Goal: Navigation & Orientation: Find specific page/section

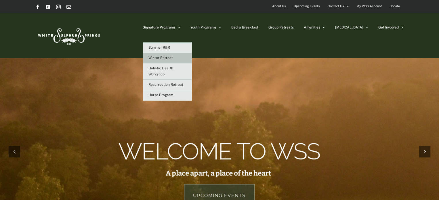
click at [173, 57] on span "Winter Retreat" at bounding box center [160, 58] width 24 height 4
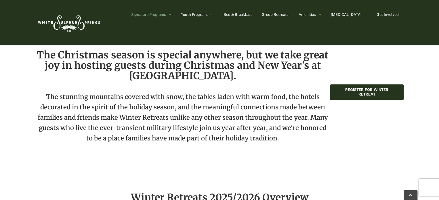
scroll to position [211, 0]
click at [288, 15] on span "Group Retreats" at bounding box center [275, 15] width 27 height 4
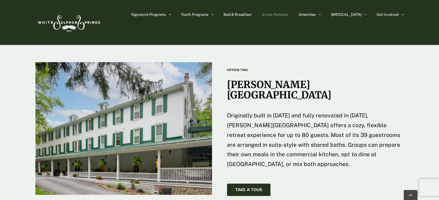
scroll to position [881, 0]
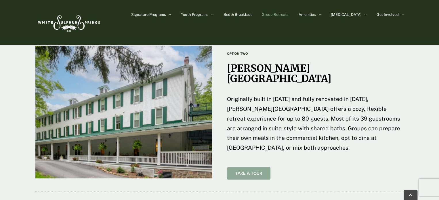
click at [261, 171] on span "Take A Tour" at bounding box center [248, 173] width 27 height 5
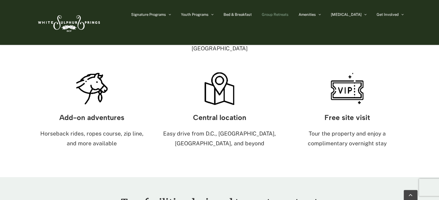
scroll to position [421, 0]
